Goal: Transaction & Acquisition: Purchase product/service

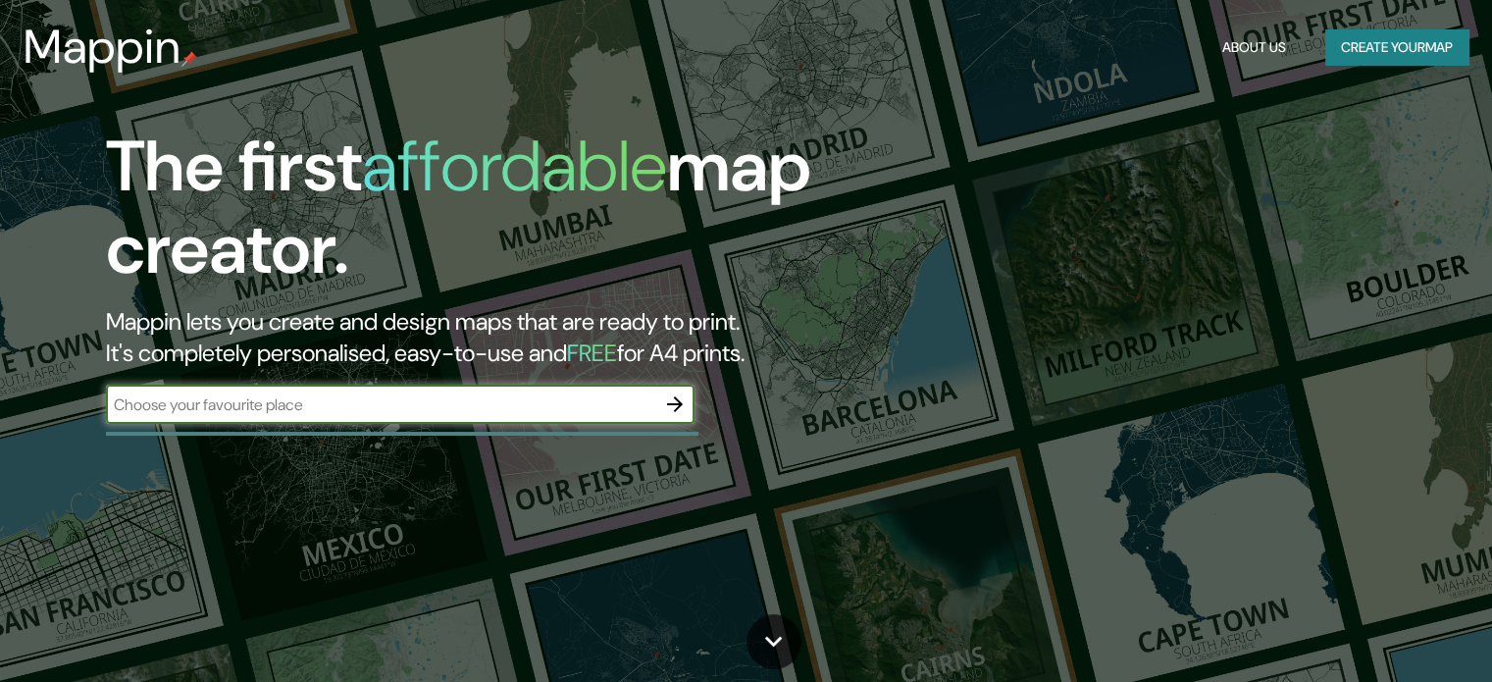
click at [460, 408] on input "text" at bounding box center [380, 404] width 549 height 23
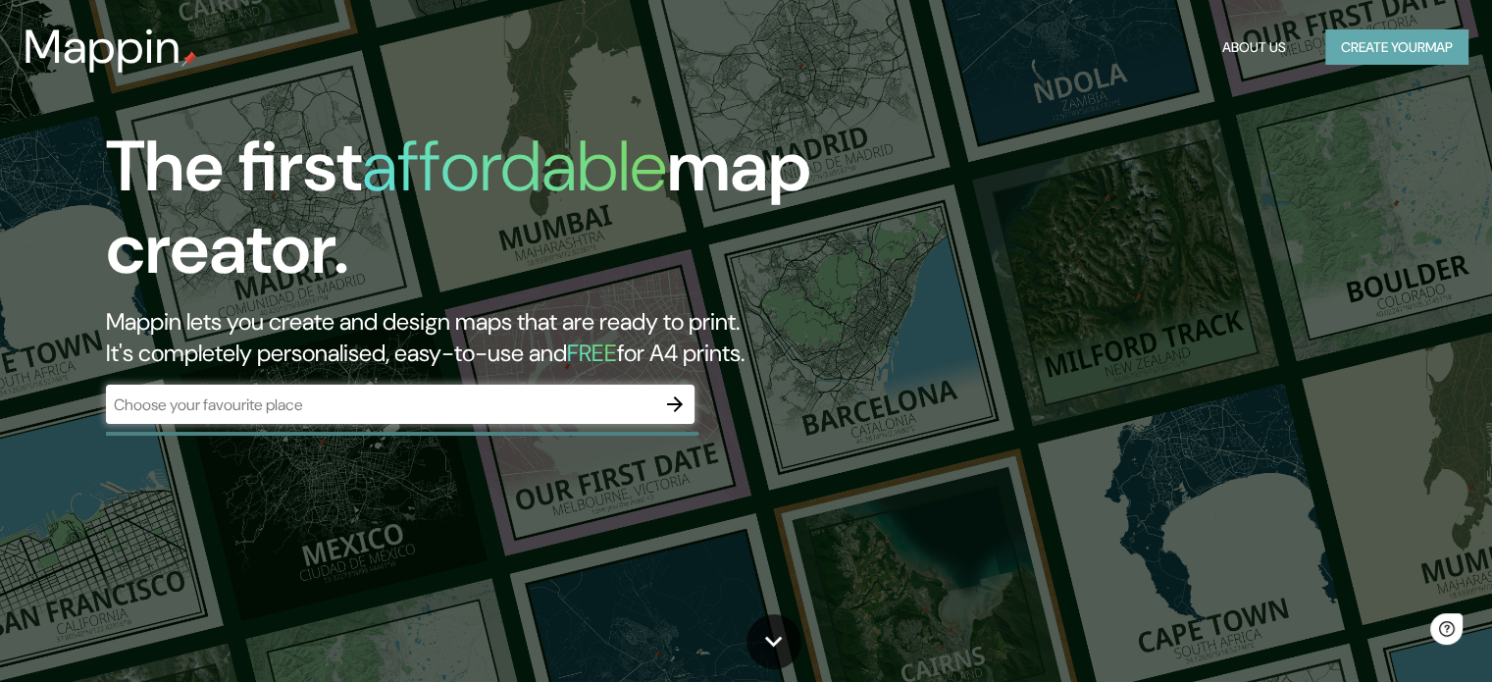
click at [1377, 34] on button "Create your map" at bounding box center [1396, 47] width 143 height 36
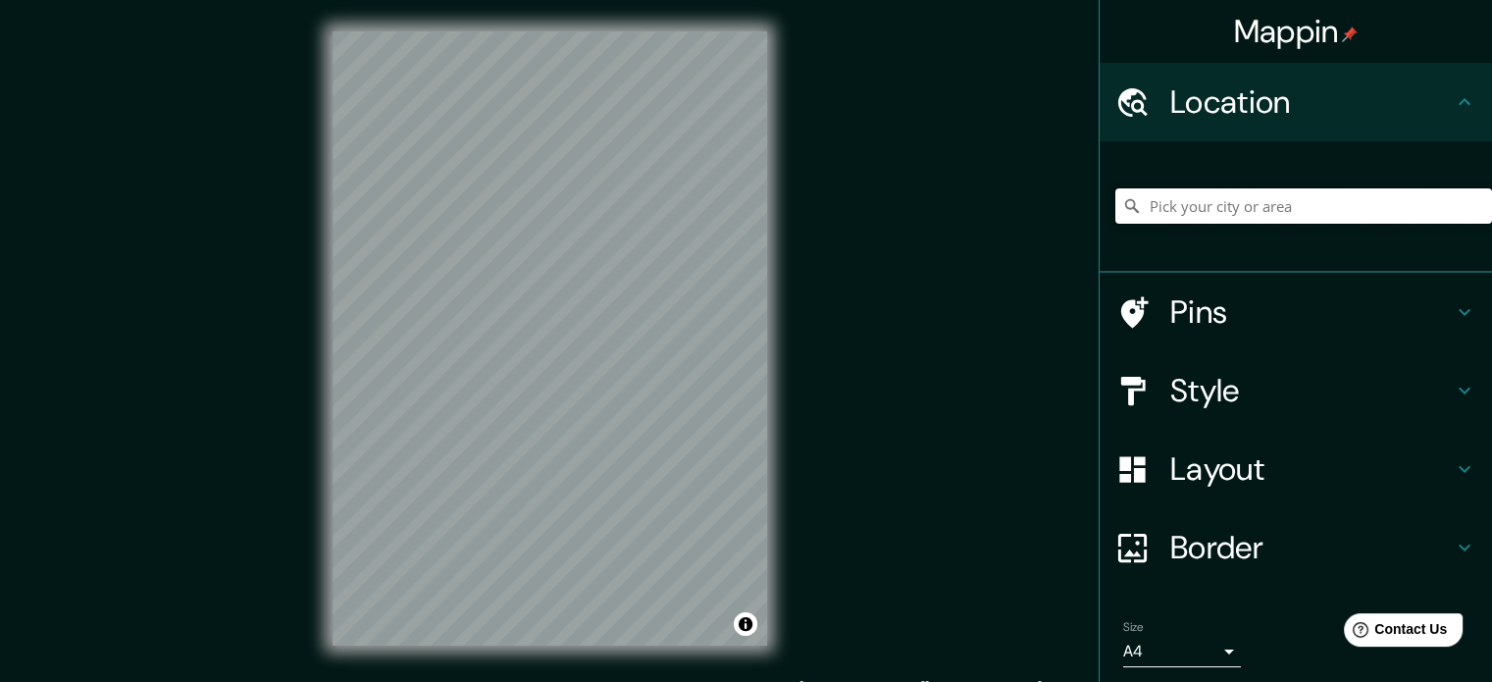
click at [1277, 203] on input "Pick your city or area" at bounding box center [1303, 205] width 377 height 35
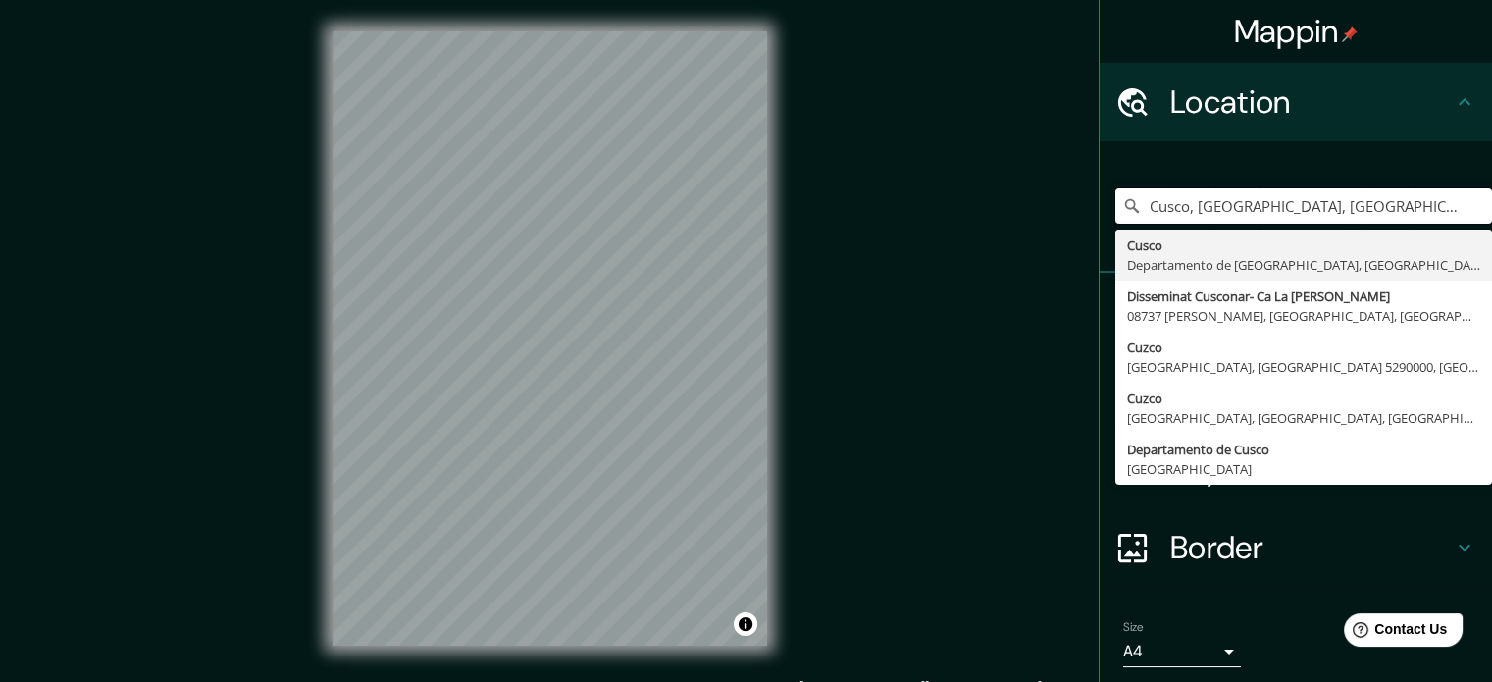
type input "Cusco, [GEOGRAPHIC_DATA], [GEOGRAPHIC_DATA]"
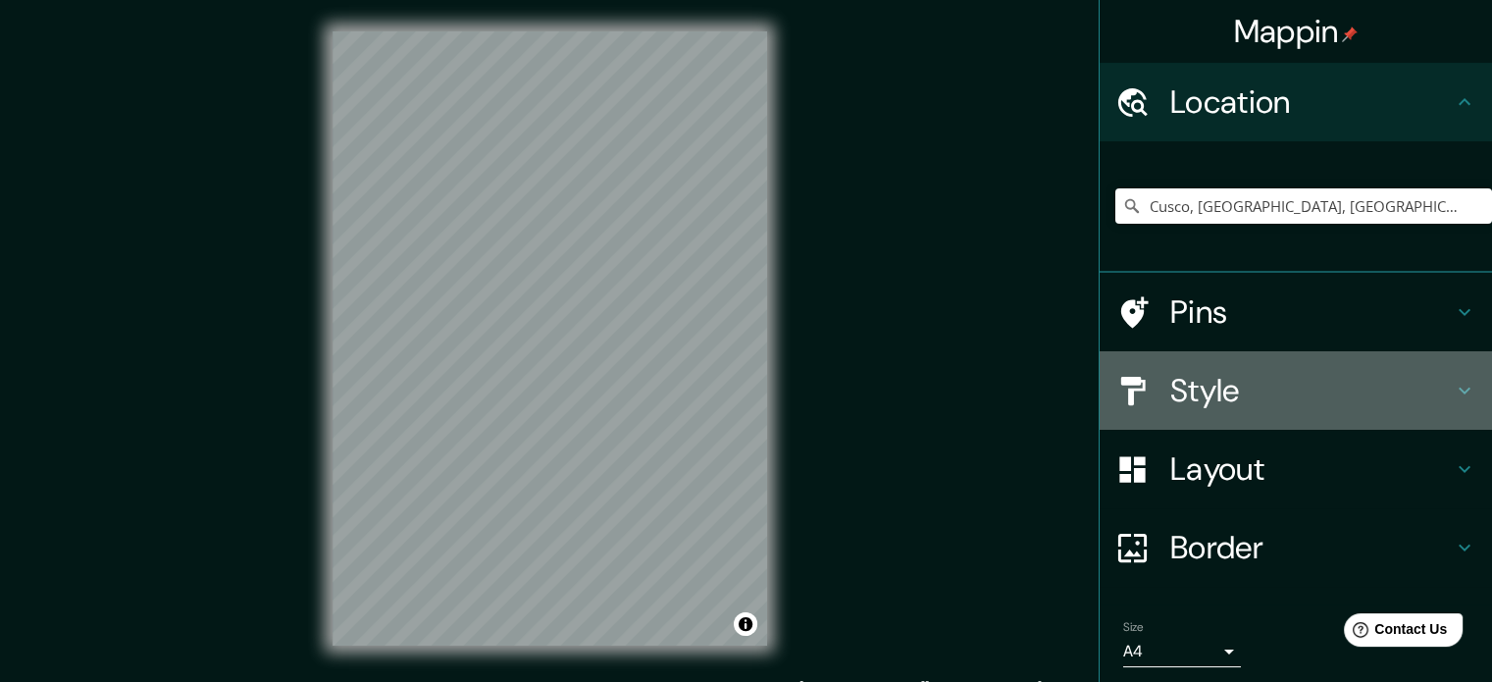
click at [1219, 399] on h4 "Style" at bounding box center [1311, 390] width 282 height 39
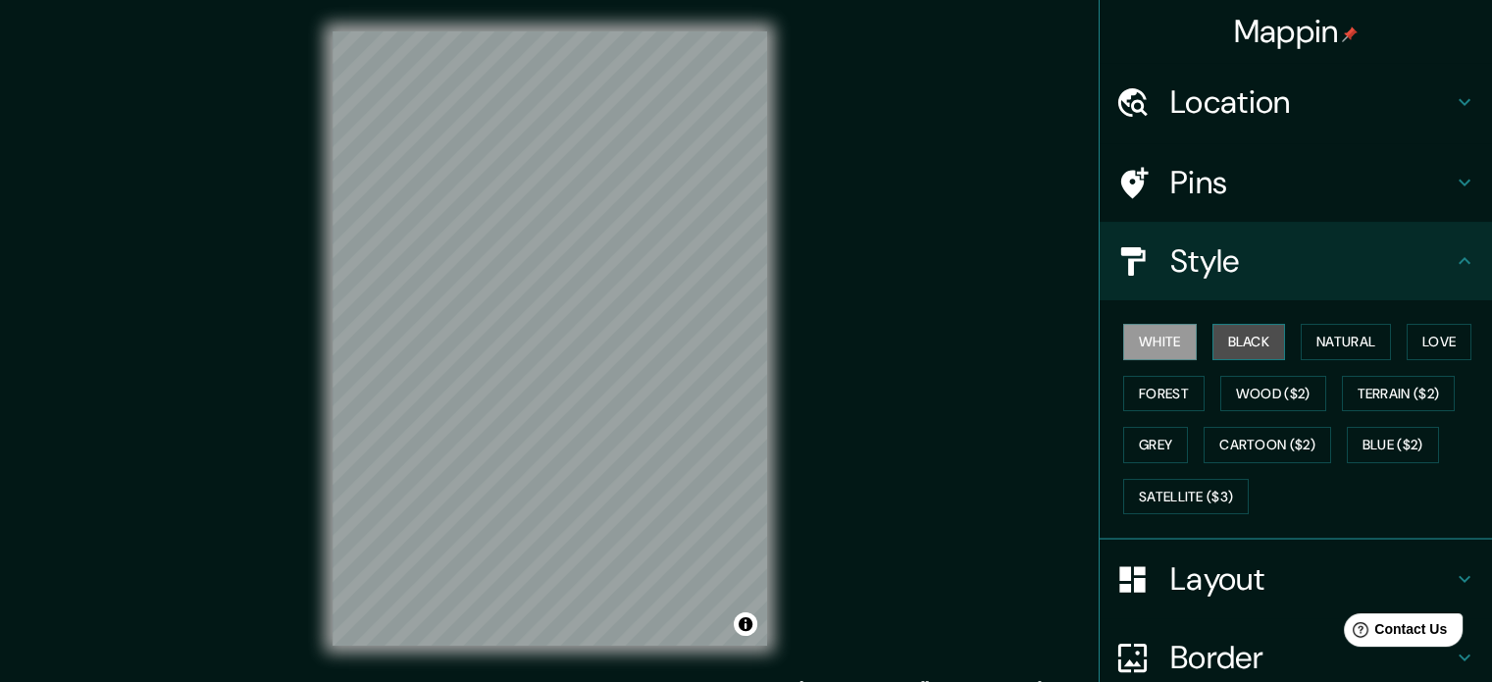
click at [1255, 336] on button "Black" at bounding box center [1249, 342] width 74 height 36
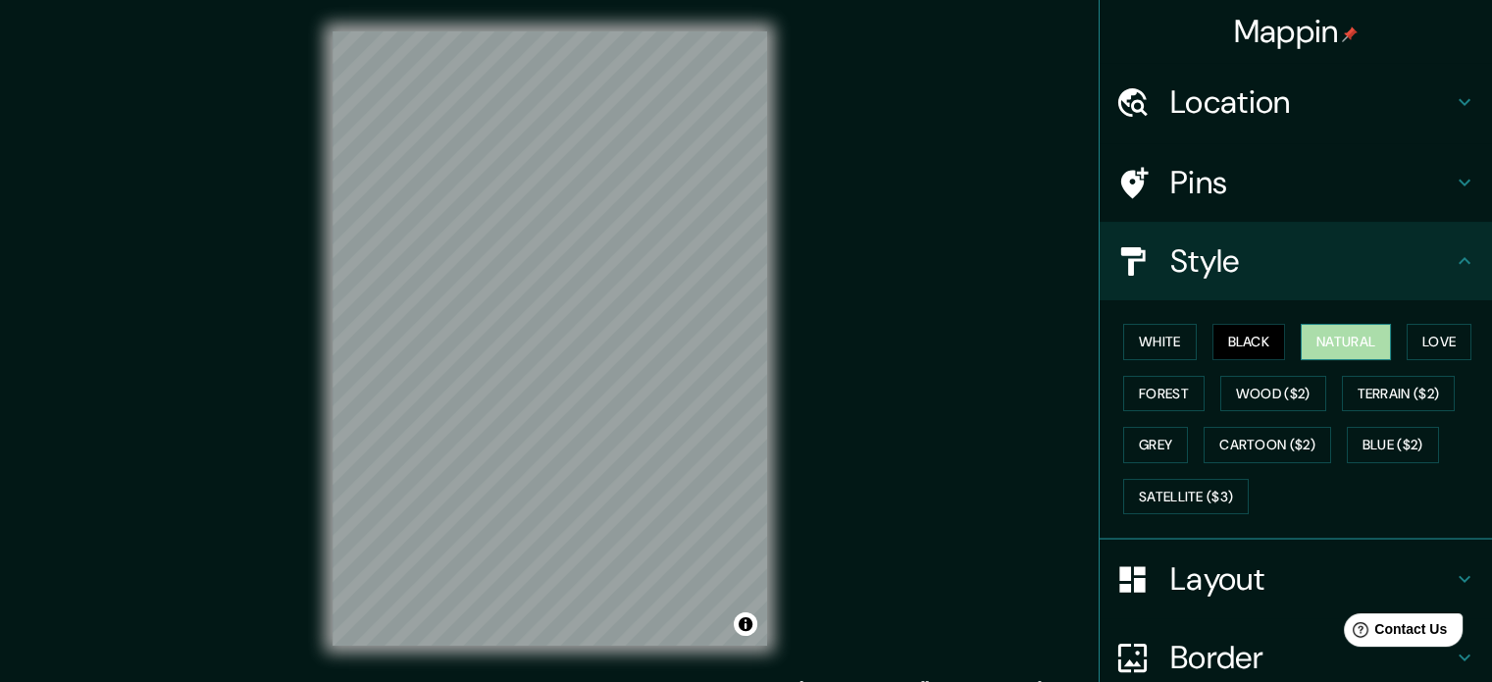
click at [1332, 324] on button "Natural" at bounding box center [1345, 342] width 90 height 36
click at [1153, 340] on button "White" at bounding box center [1160, 342] width 74 height 36
click at [1332, 347] on button "Natural" at bounding box center [1345, 342] width 90 height 36
click at [1169, 391] on button "Forest" at bounding box center [1163, 394] width 81 height 36
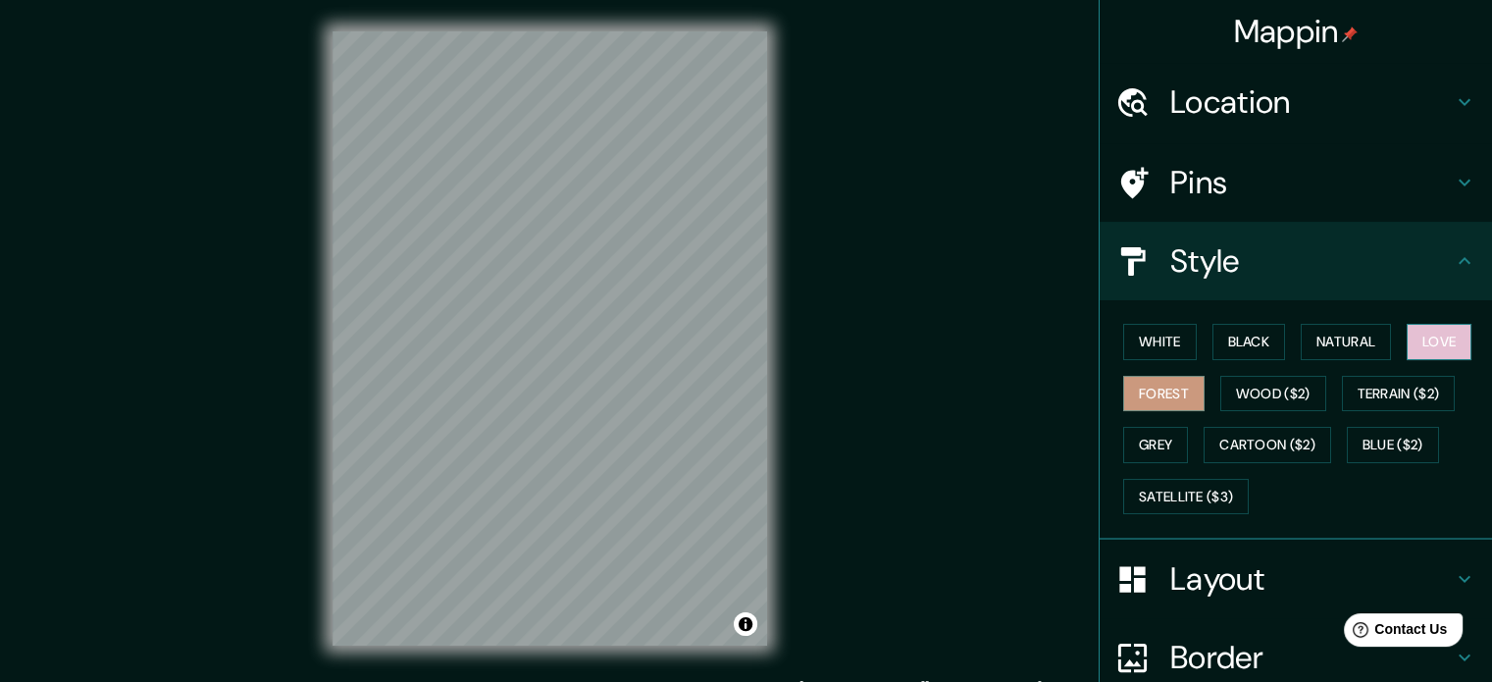
click at [1443, 339] on button "Love" at bounding box center [1438, 342] width 65 height 36
click at [1369, 340] on button "Natural" at bounding box center [1345, 342] width 90 height 36
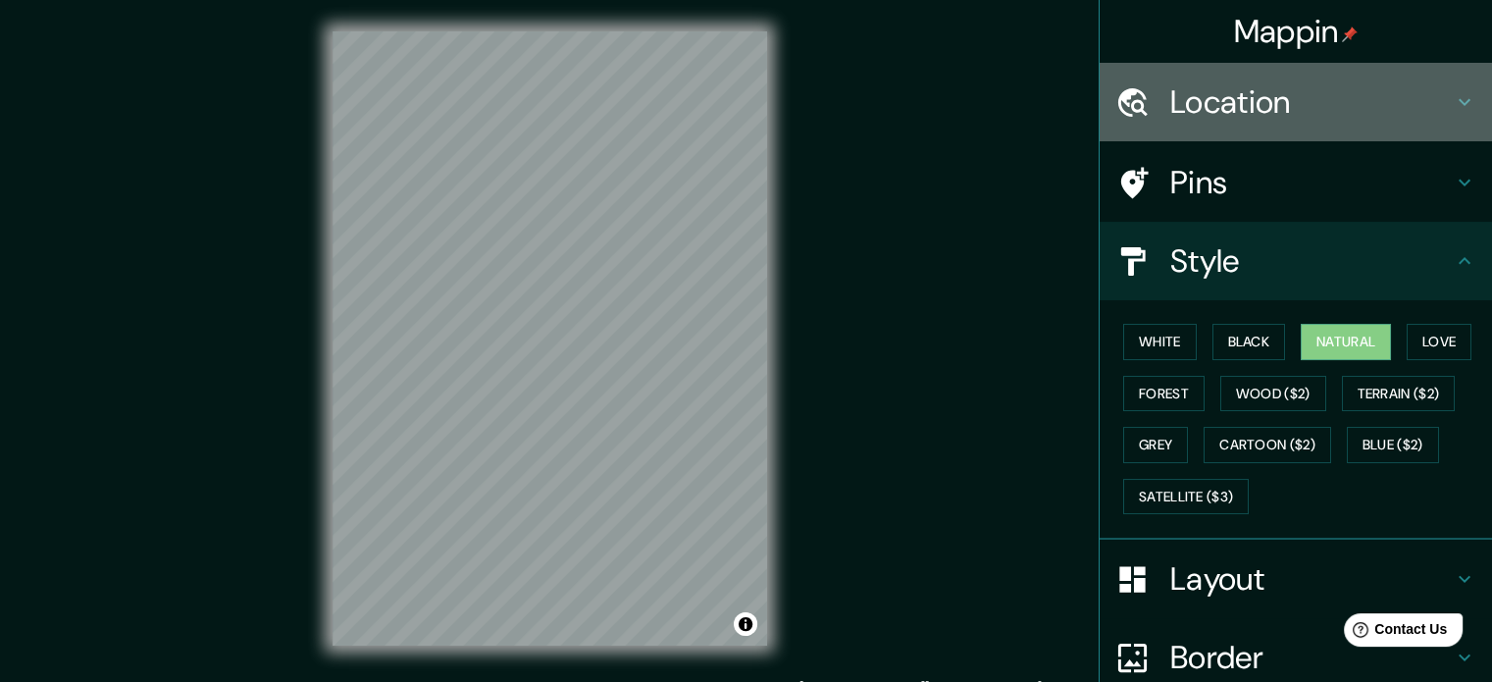
click at [1252, 116] on h4 "Location" at bounding box center [1311, 101] width 282 height 39
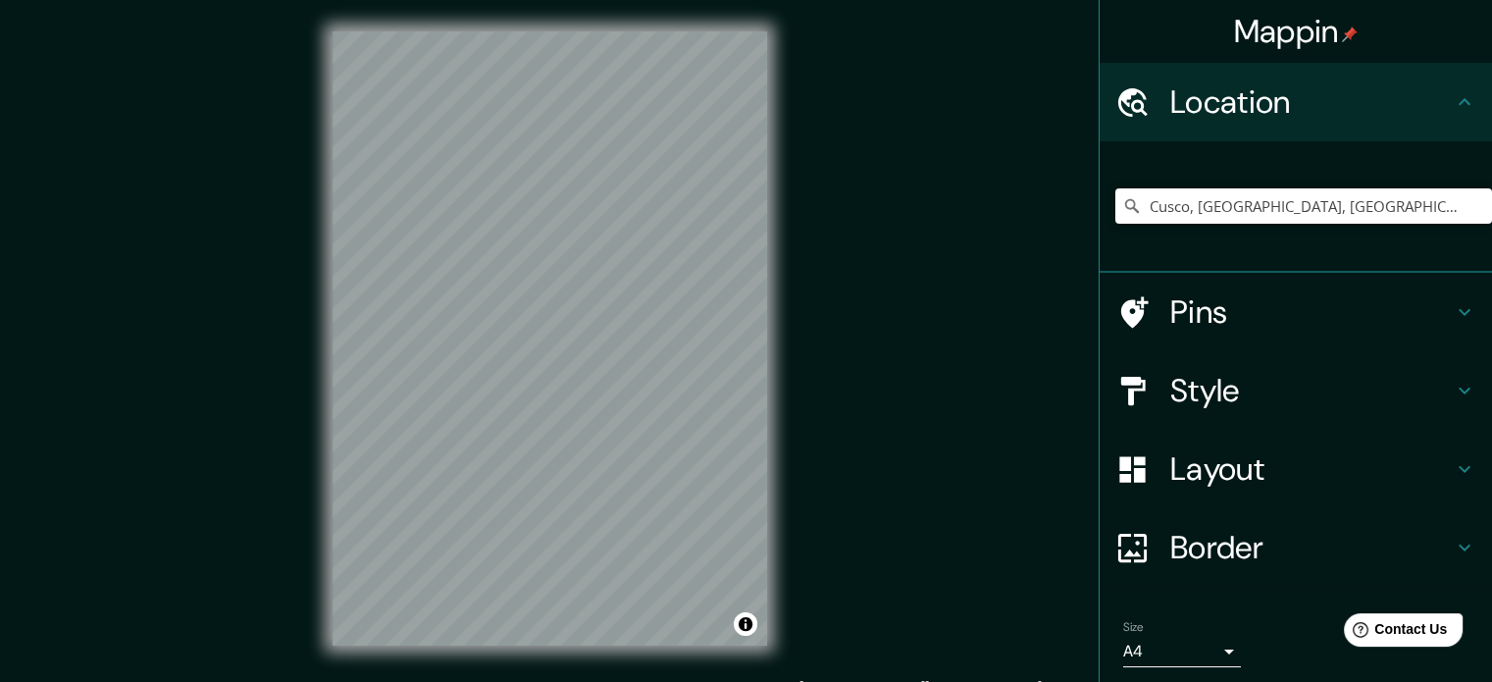
click at [1252, 116] on h4 "Location" at bounding box center [1311, 101] width 282 height 39
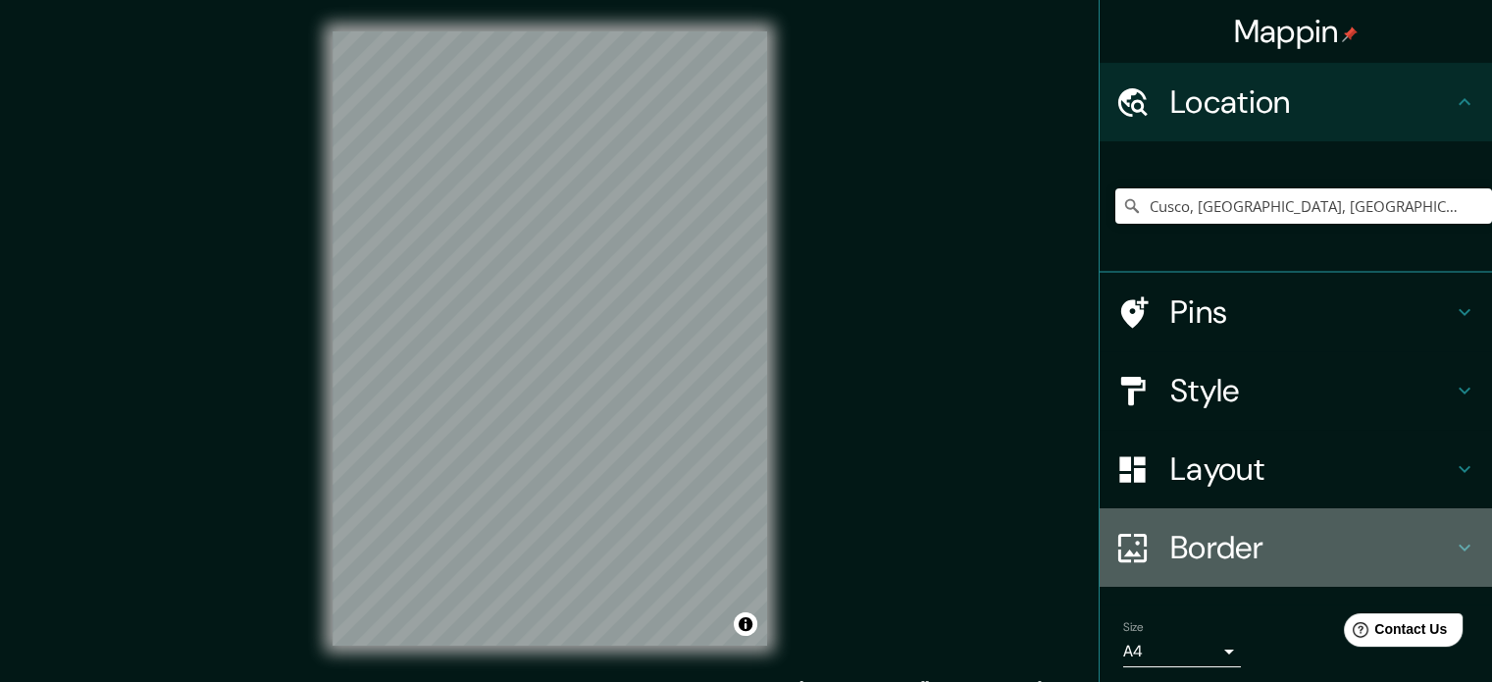
click at [1198, 534] on h4 "Border" at bounding box center [1311, 547] width 282 height 39
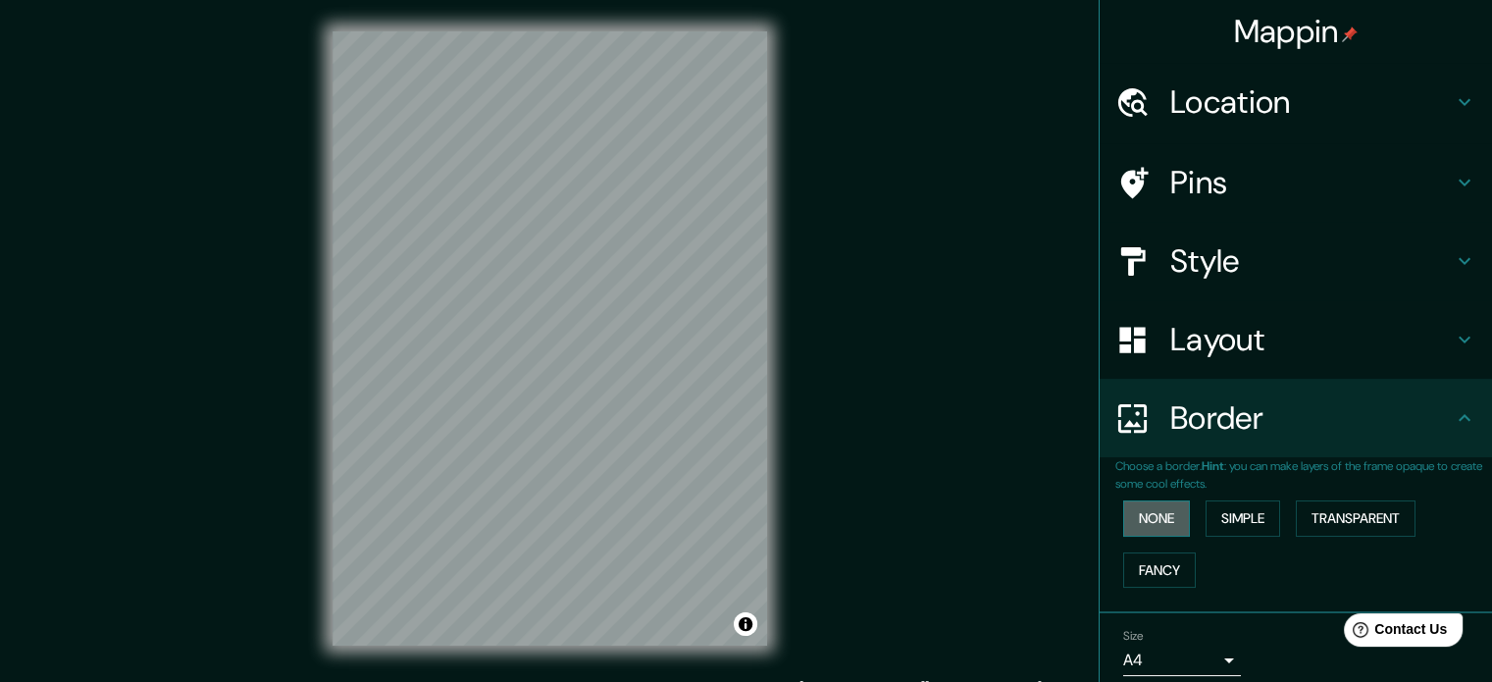
click at [1129, 508] on button "None" at bounding box center [1156, 518] width 67 height 36
click at [1205, 517] on button "Simple" at bounding box center [1242, 518] width 75 height 36
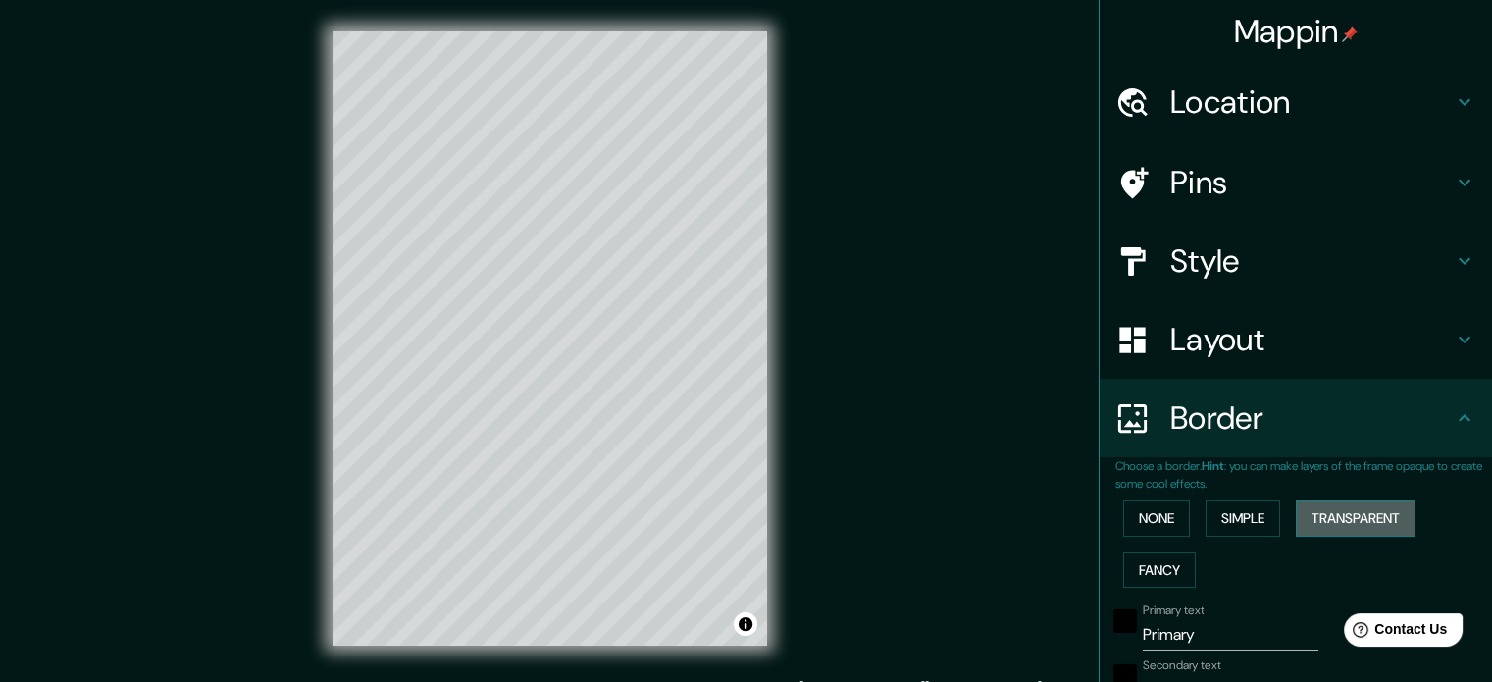
click at [1333, 517] on button "Transparent" at bounding box center [1356, 518] width 120 height 36
click at [1187, 559] on div "None Simple Transparent Fancy" at bounding box center [1303, 543] width 377 height 103
click at [1145, 560] on button "Fancy" at bounding box center [1159, 570] width 73 height 36
click at [1232, 510] on button "Simple" at bounding box center [1242, 518] width 75 height 36
click at [1164, 512] on button "None" at bounding box center [1156, 518] width 67 height 36
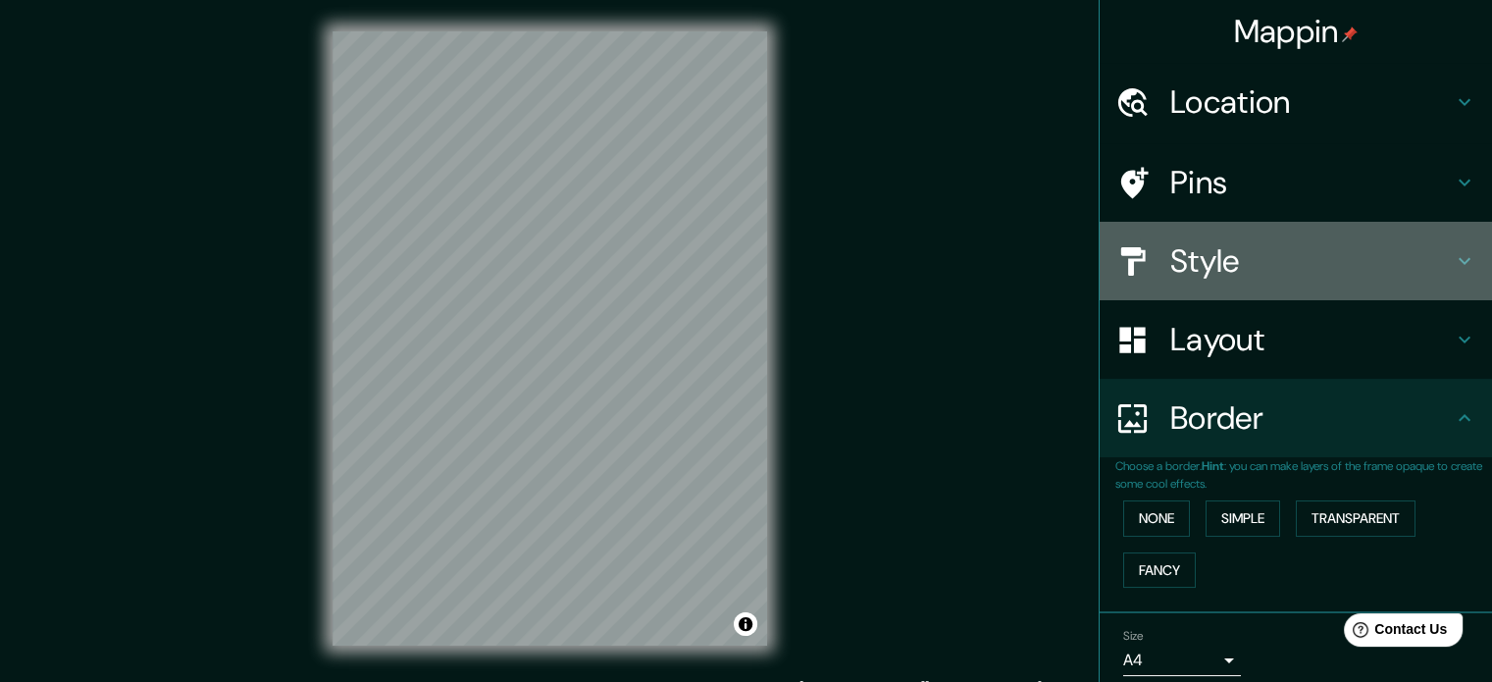
click at [1207, 247] on h4 "Style" at bounding box center [1311, 260] width 282 height 39
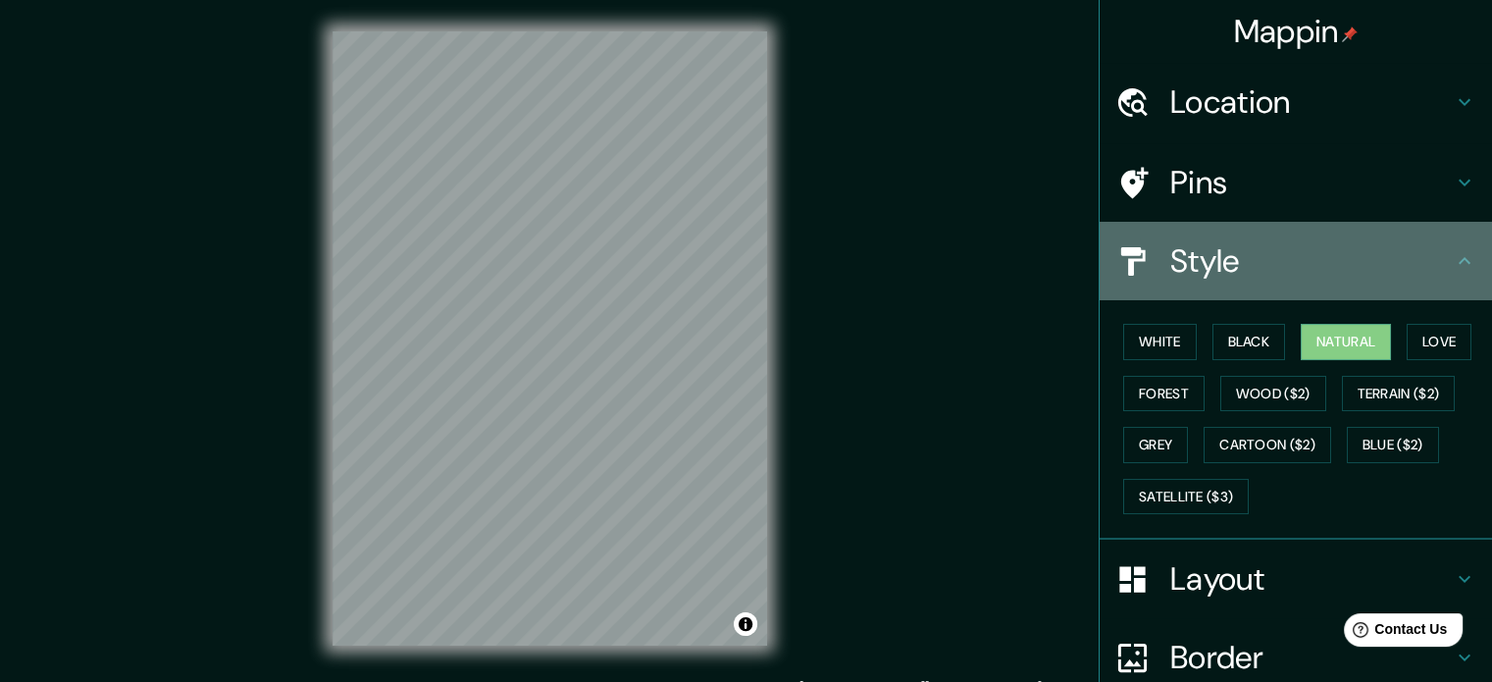
click at [1212, 254] on h4 "Style" at bounding box center [1311, 260] width 282 height 39
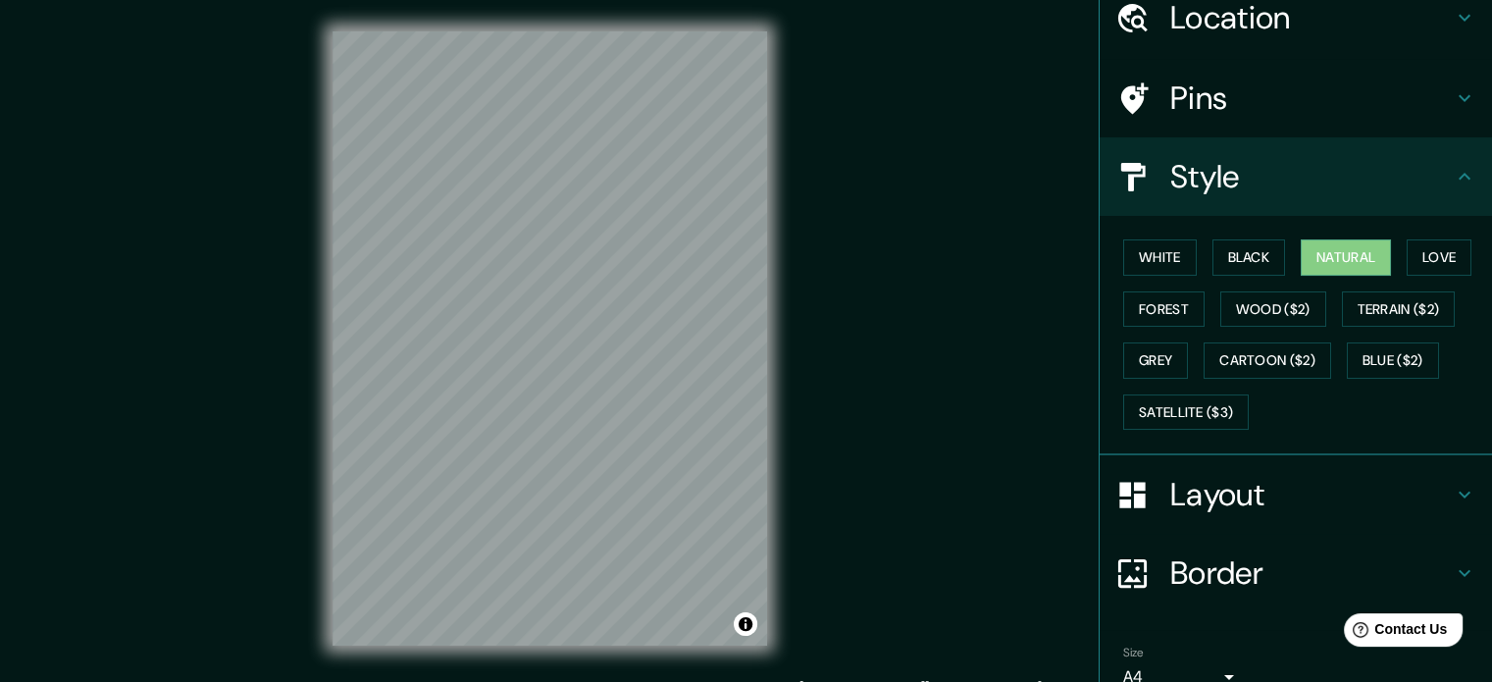
scroll to position [175, 0]
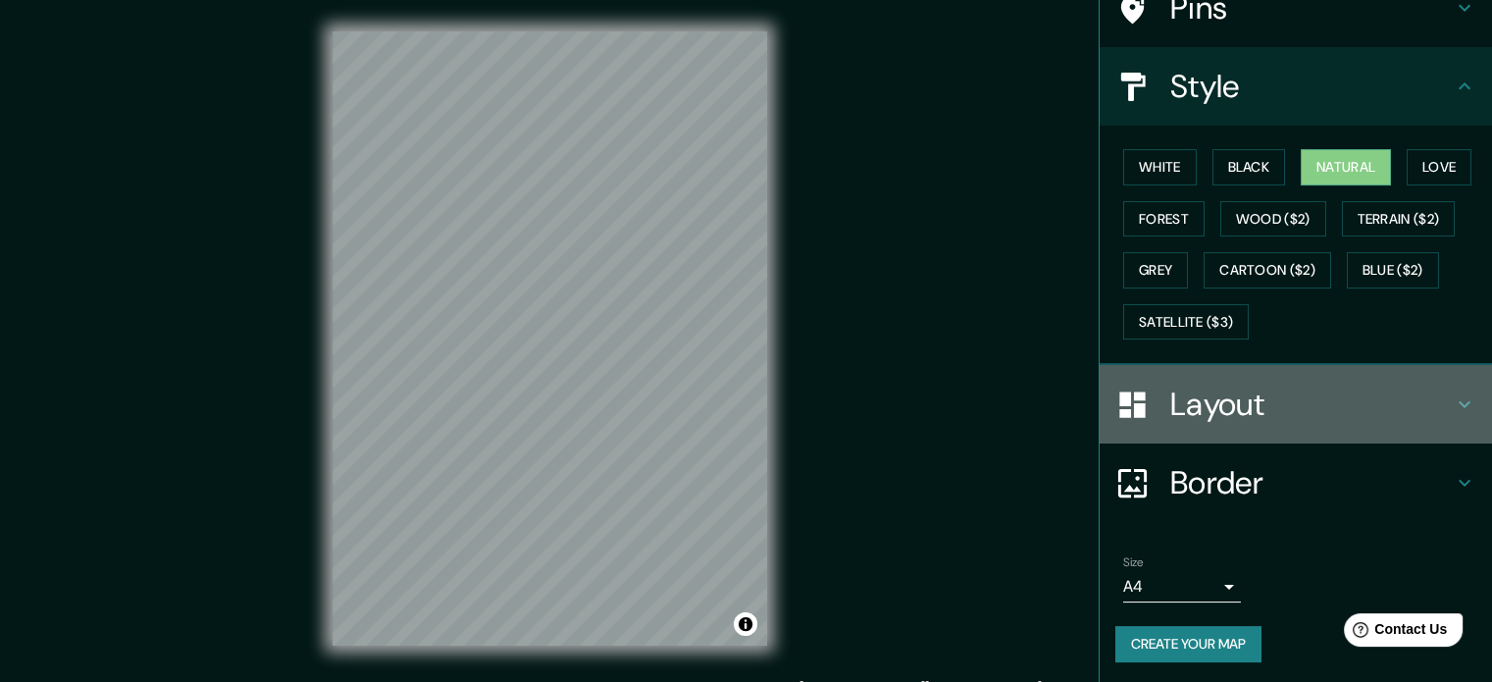
click at [1321, 438] on div "Layout" at bounding box center [1295, 404] width 392 height 78
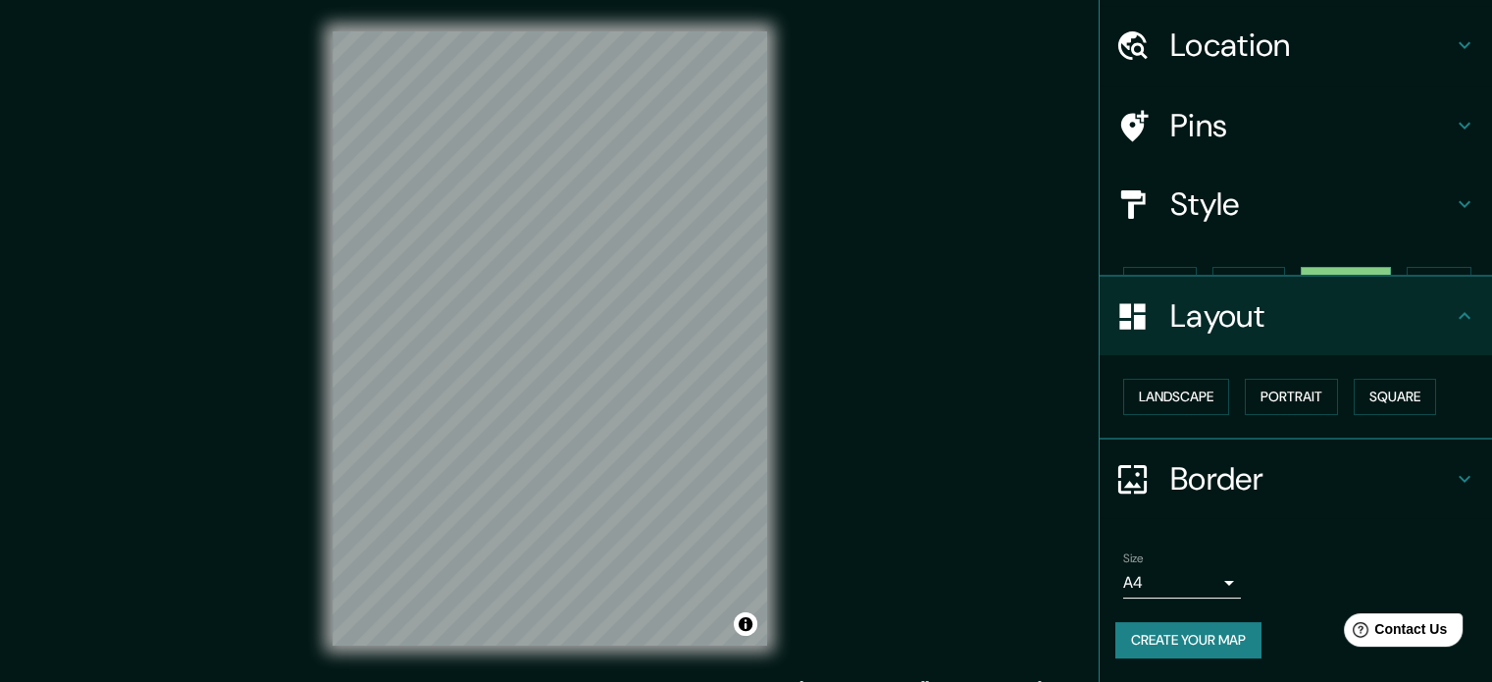
scroll to position [22, 0]
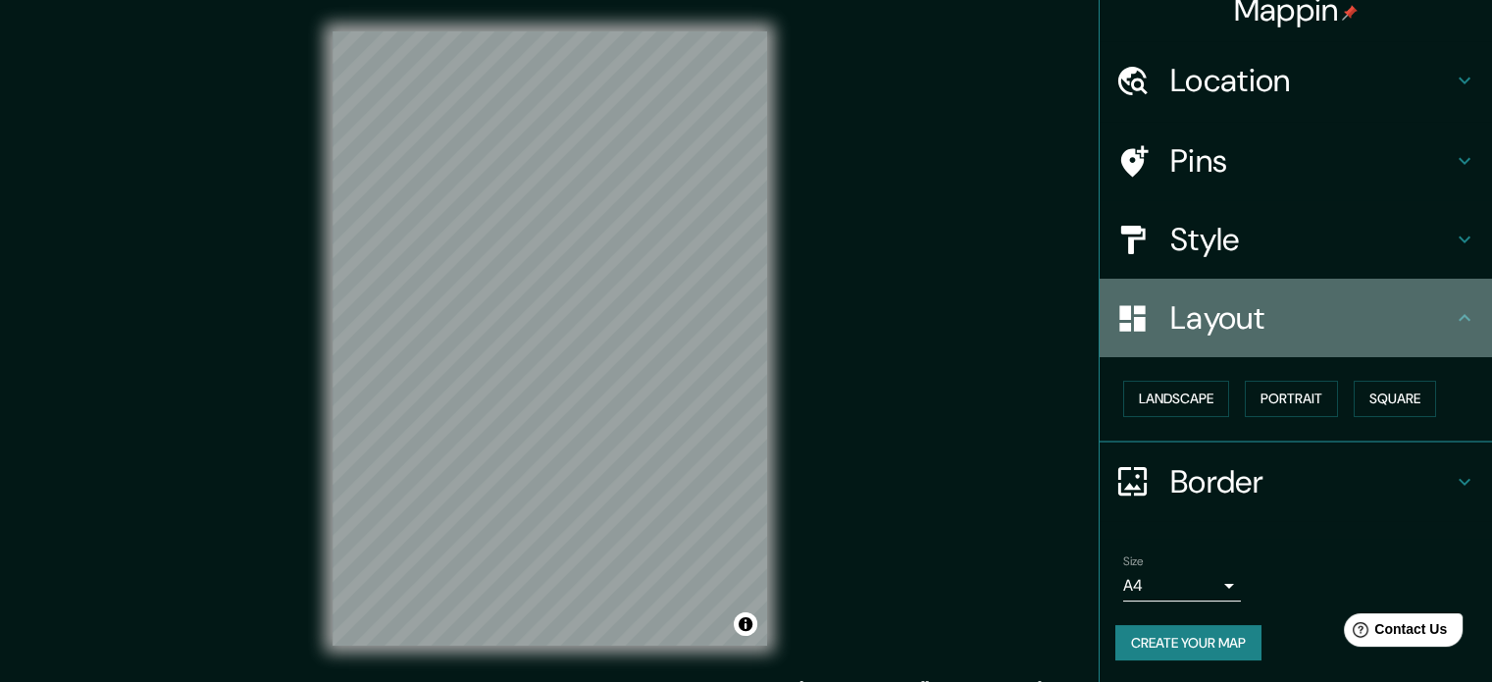
click at [1244, 348] on div "Layout" at bounding box center [1295, 318] width 392 height 78
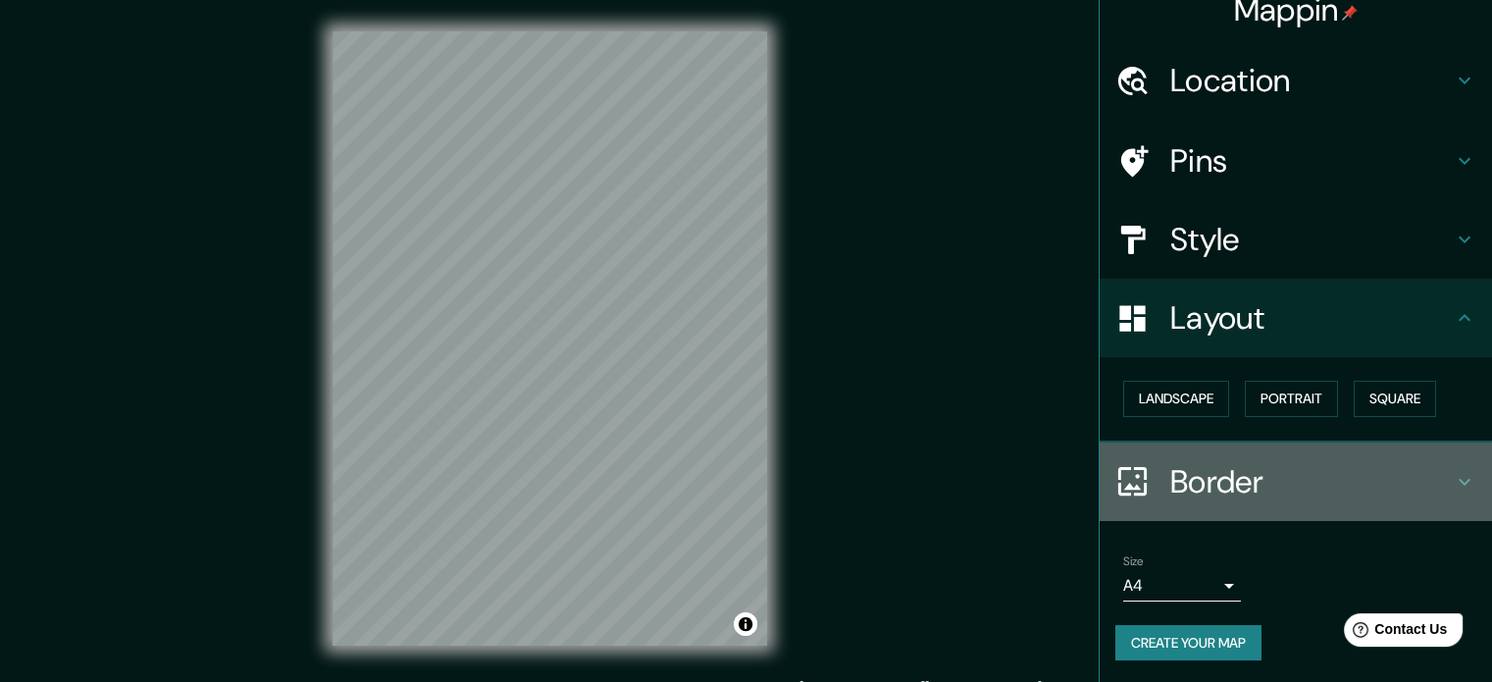
click at [1252, 472] on h4 "Border" at bounding box center [1311, 481] width 282 height 39
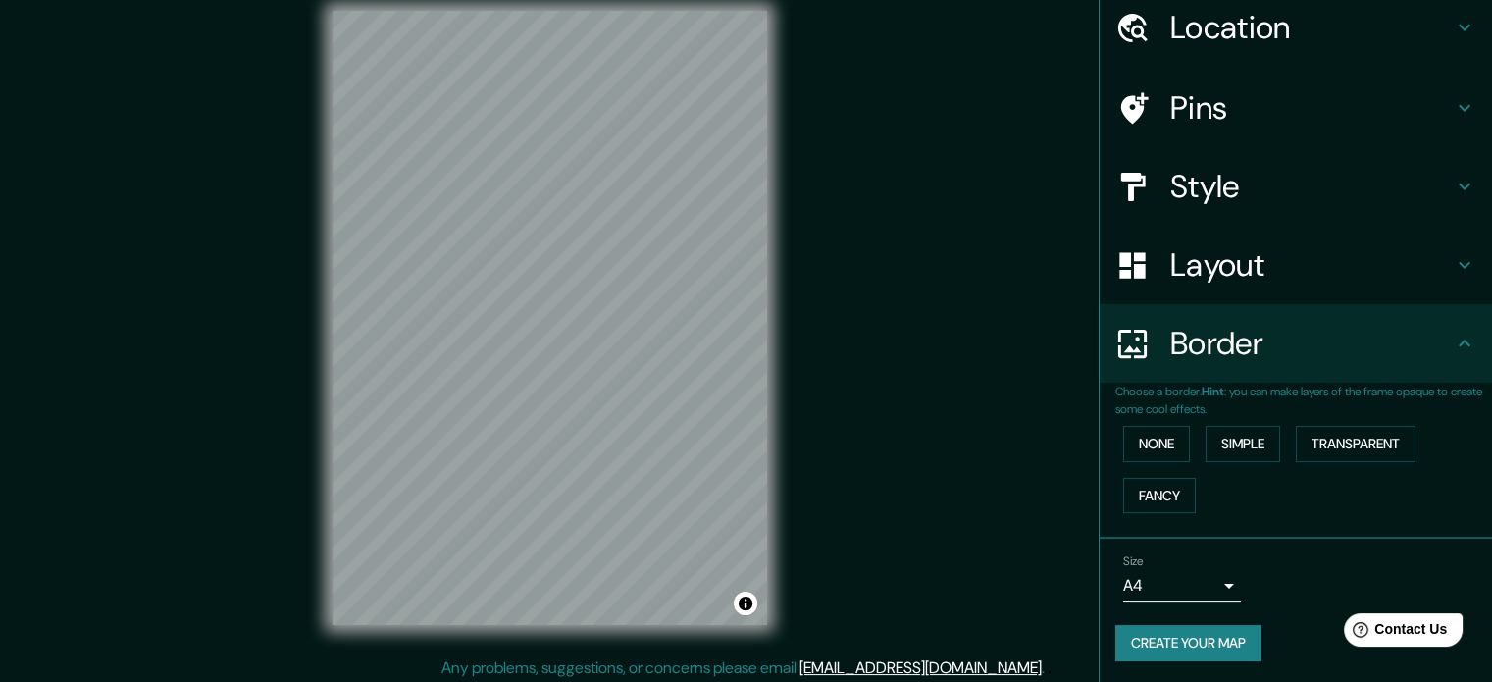
scroll to position [25, 0]
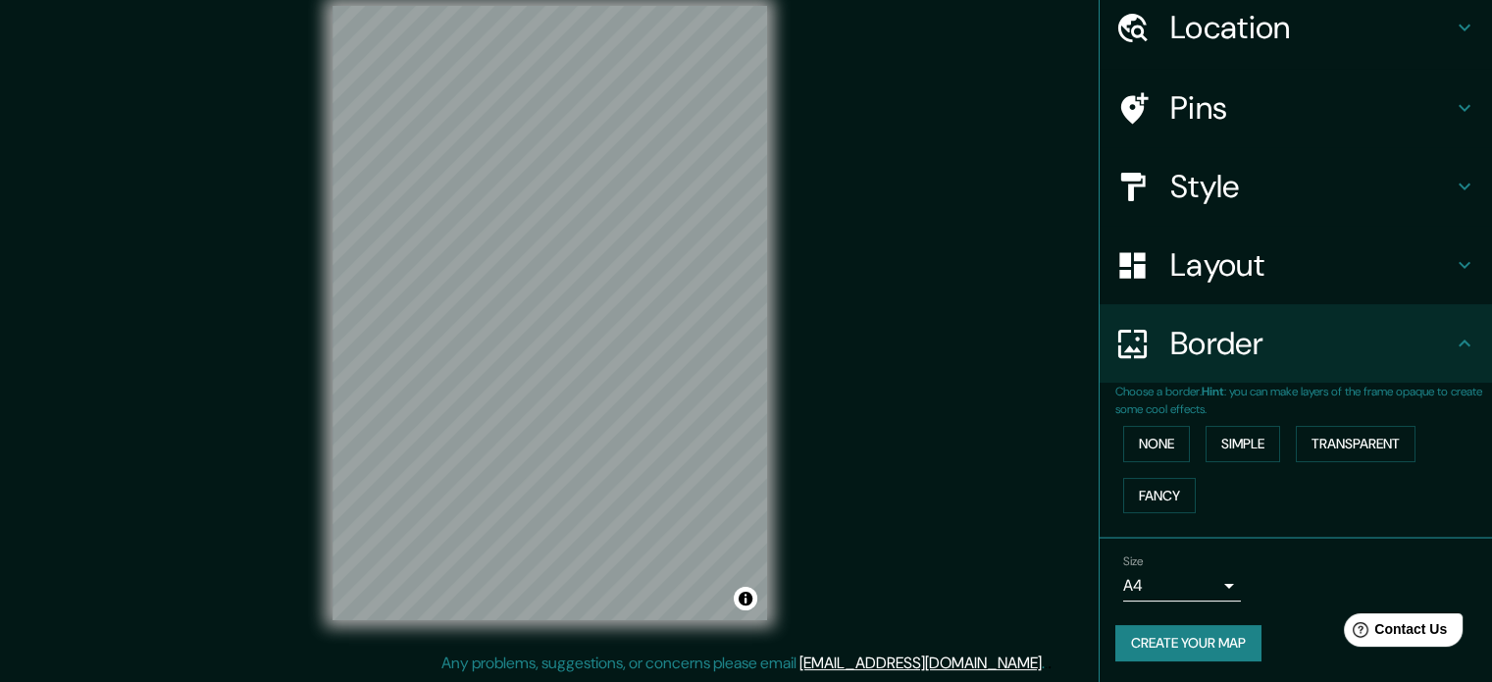
drag, startPoint x: 49, startPoint y: 31, endPoint x: 955, endPoint y: 519, distance: 1028.9
click at [955, 519] on div "Mappin Location [GEOGRAPHIC_DATA], [GEOGRAPHIC_DATA], [GEOGRAPHIC_DATA] [GEOGRA…" at bounding box center [746, 329] width 1492 height 708
